Goal: Task Accomplishment & Management: Use online tool/utility

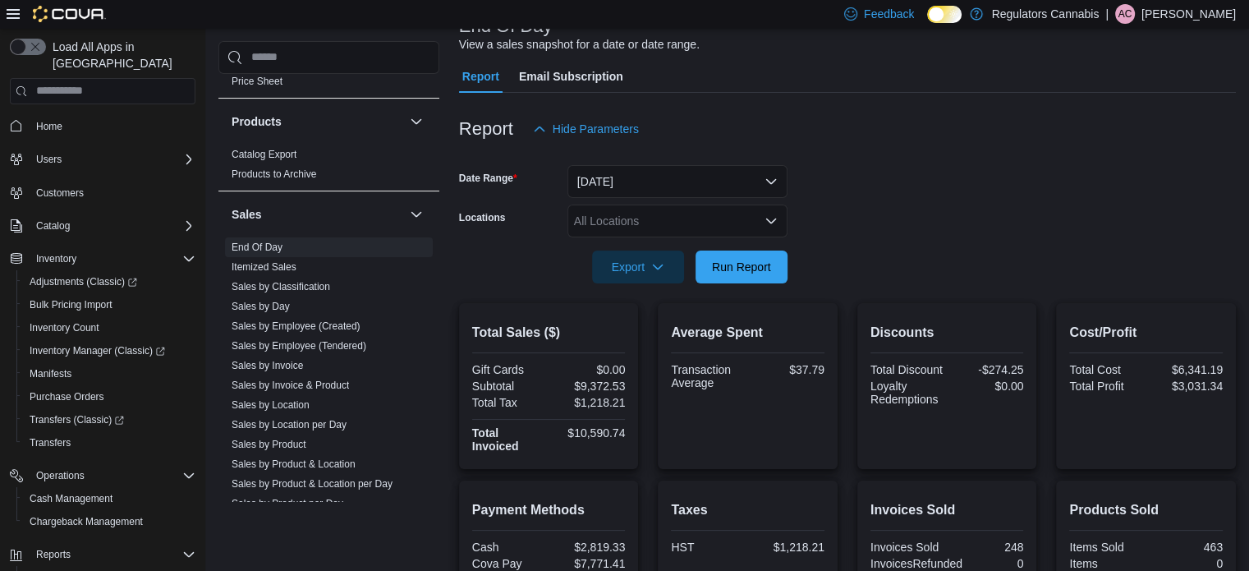
scroll to position [115, 0]
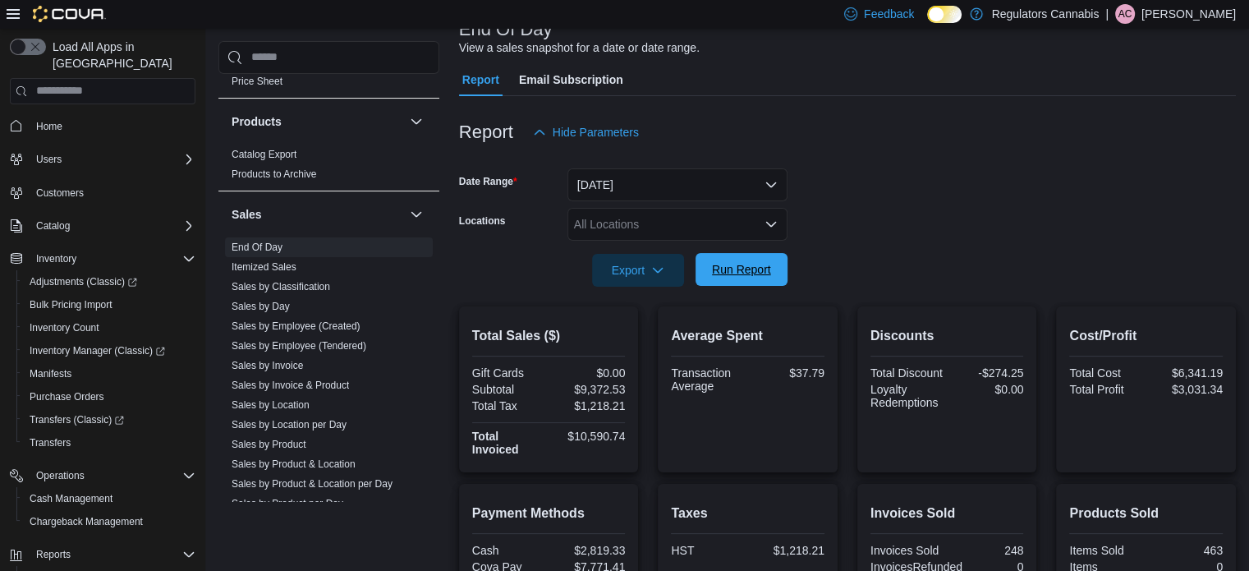
click at [777, 276] on span "Run Report" at bounding box center [742, 269] width 72 height 33
